Goal: Task Accomplishment & Management: Manage account settings

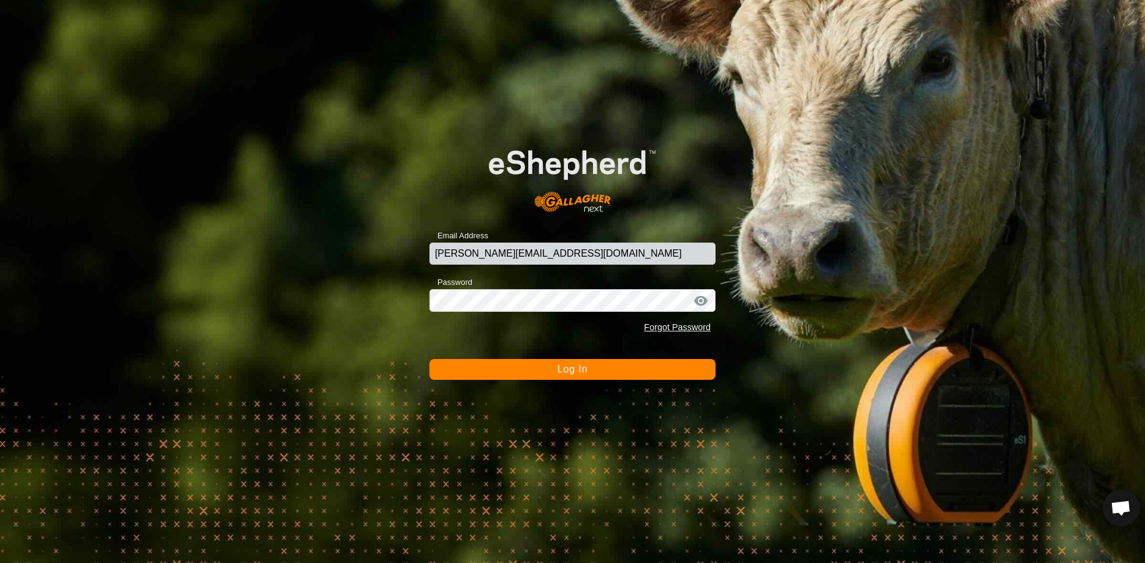
click at [563, 365] on span "Log In" at bounding box center [573, 369] width 30 height 10
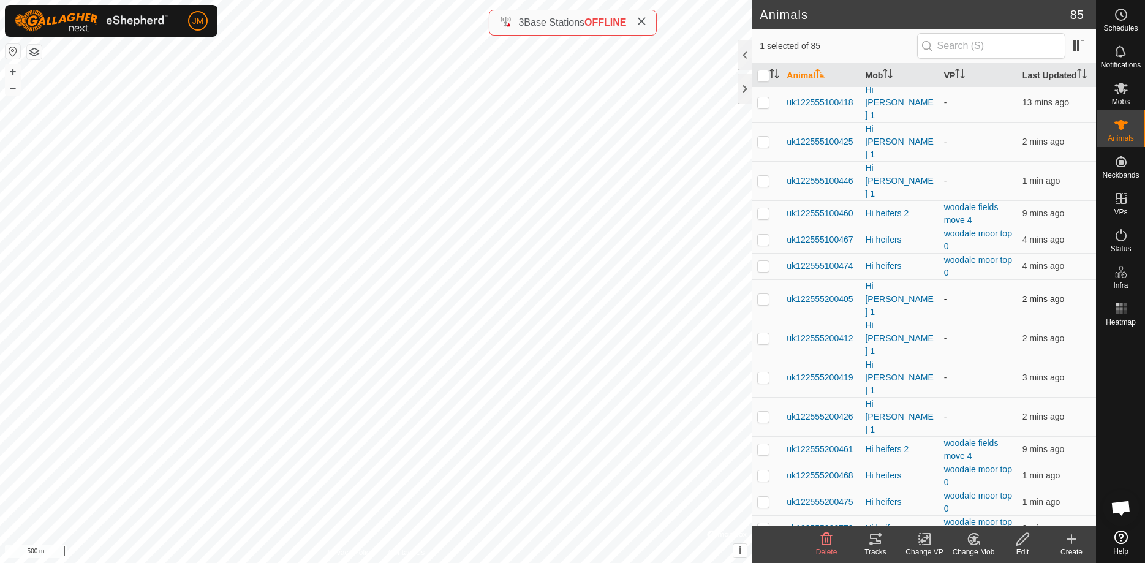
scroll to position [1313, 0]
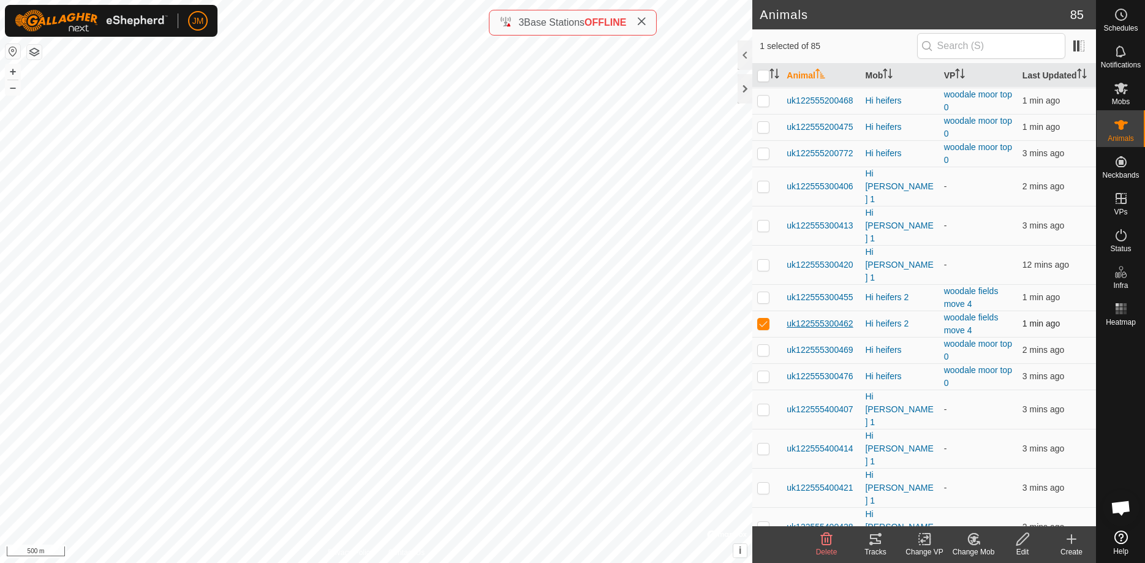
click at [808, 317] on span "uk122555300462" at bounding box center [820, 323] width 66 height 13
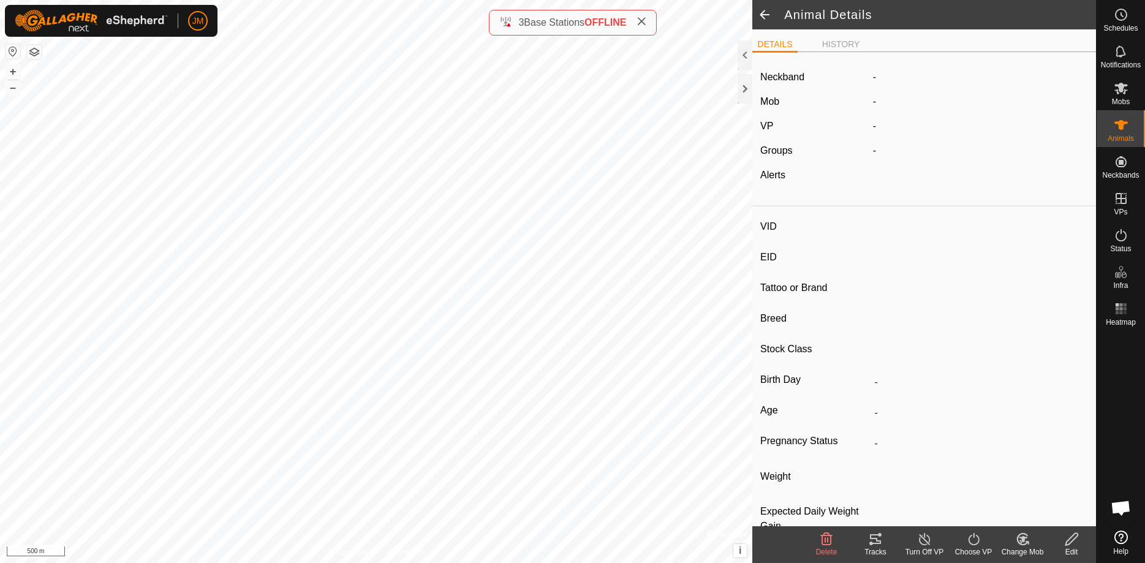
type input "uk122555300462"
type input "-"
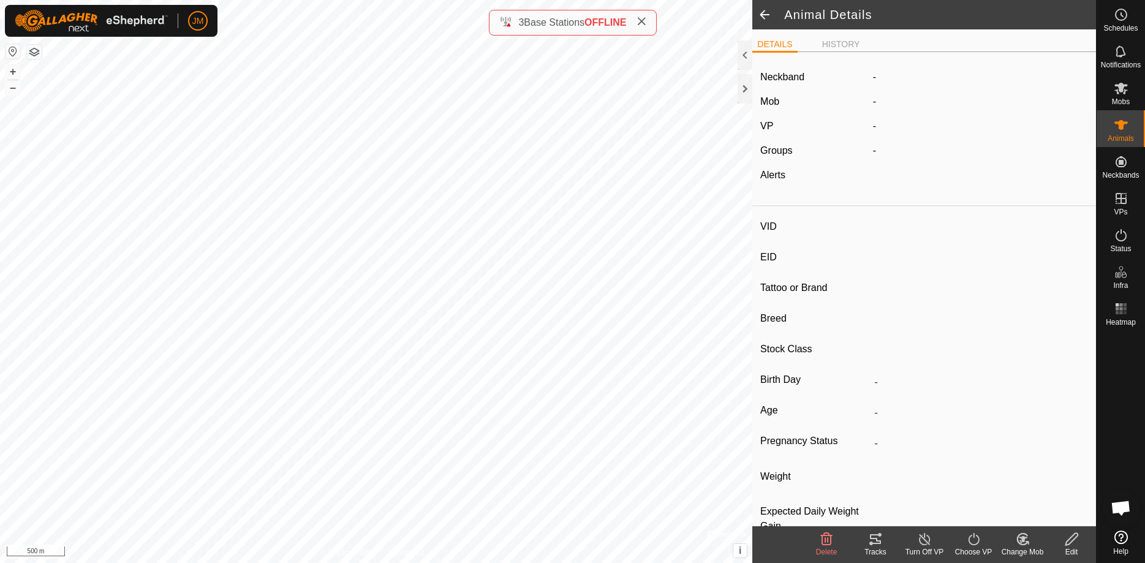
type input "0 kg"
type input "-"
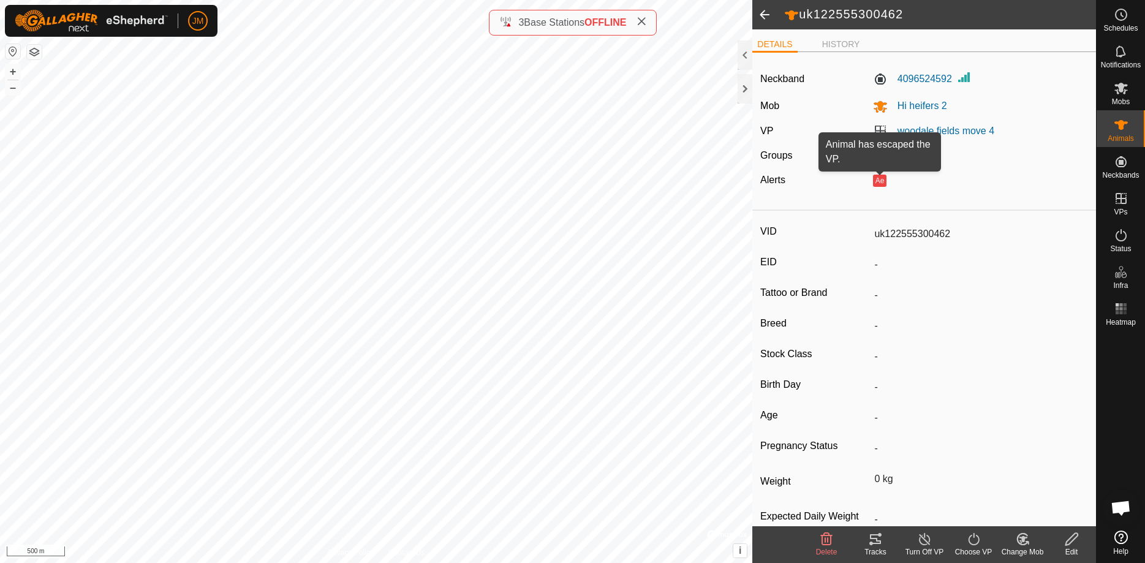
click at [881, 181] on button "Ae" at bounding box center [879, 181] width 13 height 12
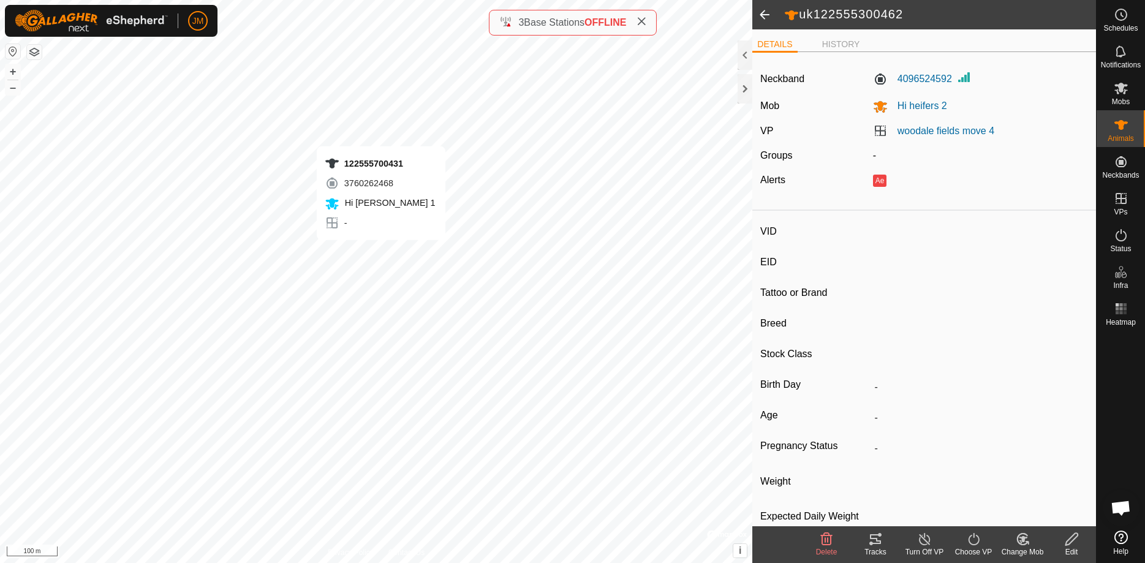
type input "122555700431"
type input "-"
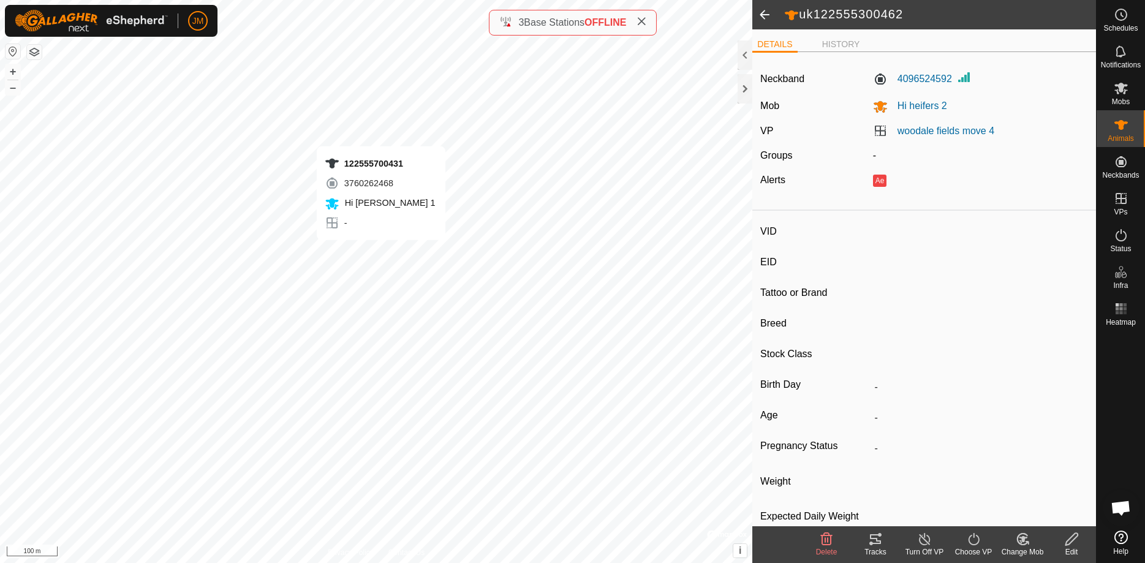
type input "0 kg"
type input "-"
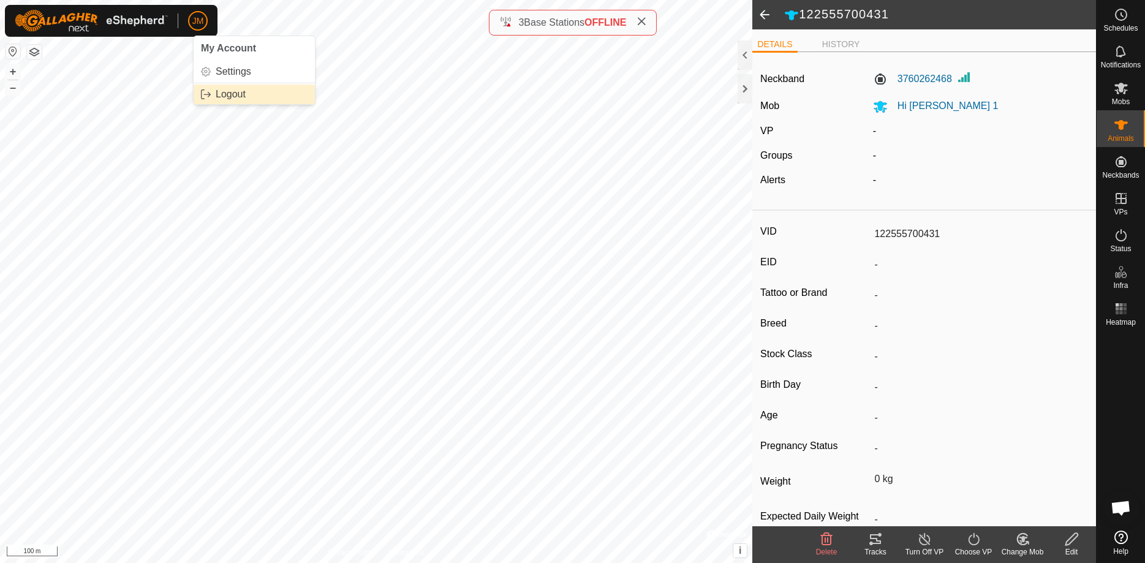
click at [225, 93] on link "Logout" at bounding box center [254, 95] width 121 height 20
